Goal: Use online tool/utility: Utilize a website feature to perform a specific function

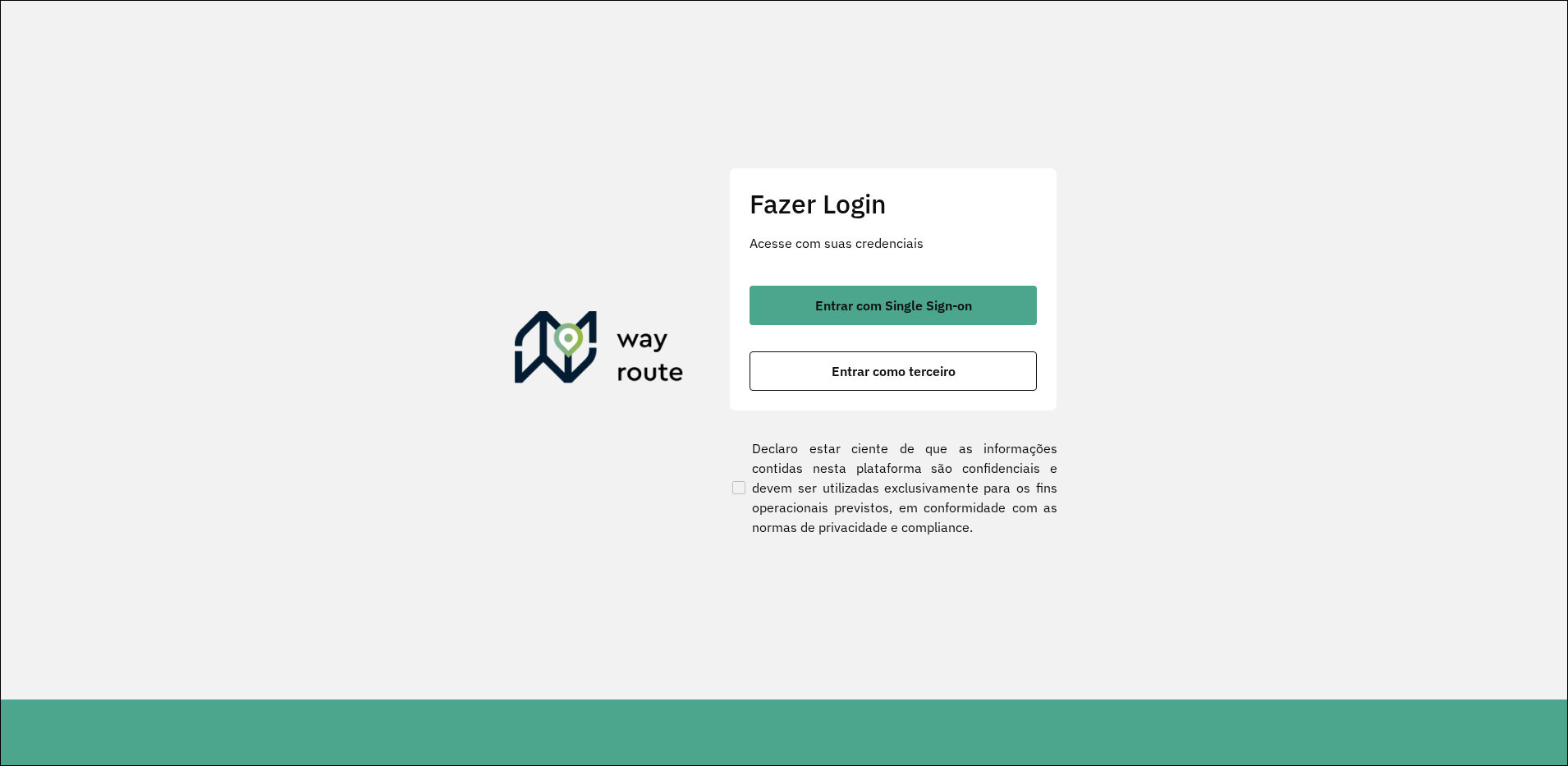
click at [798, 291] on button "Entrar com Single Sign-on" at bounding box center [893, 305] width 288 height 39
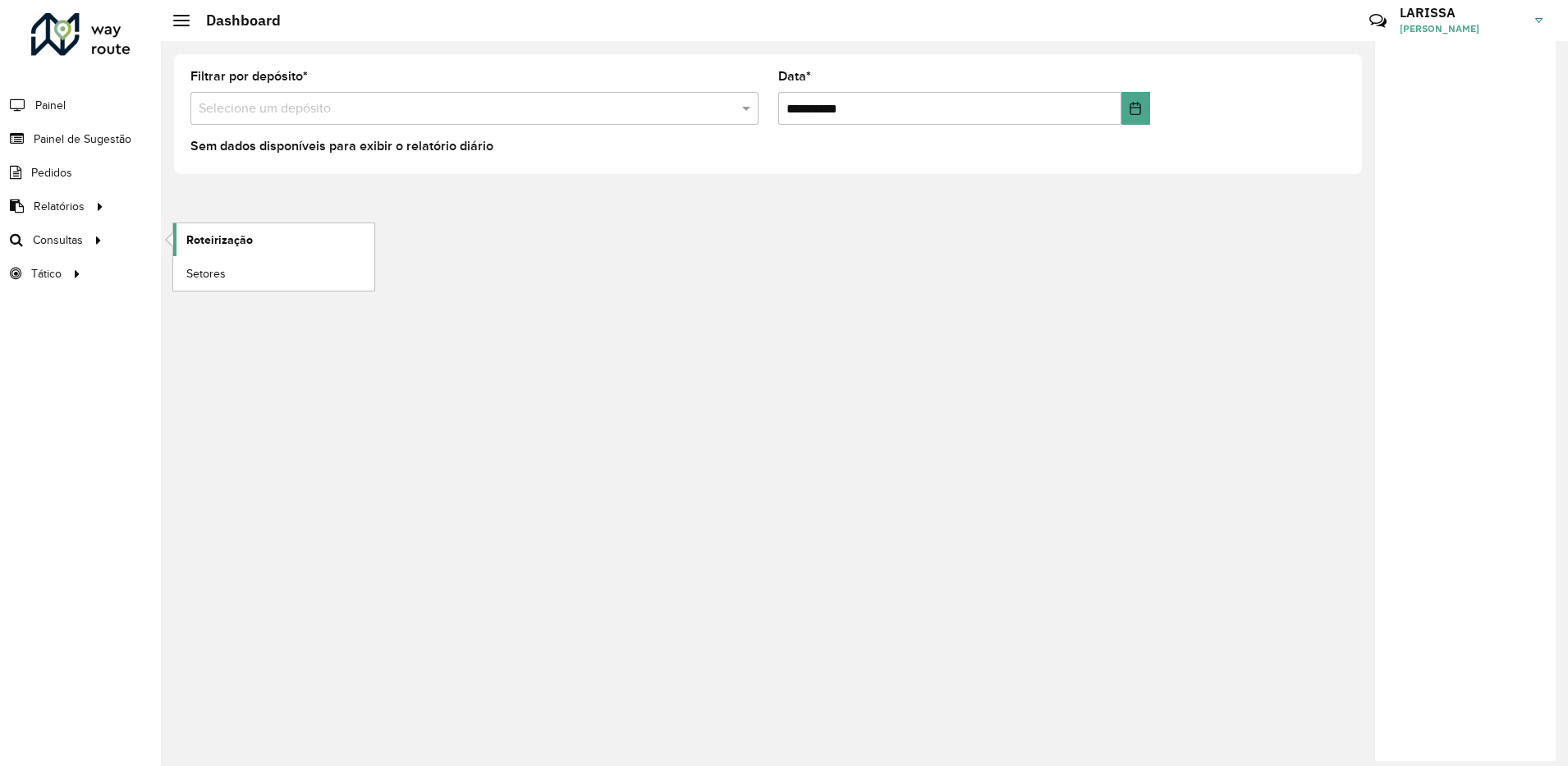
click at [228, 234] on span "Roteirização" at bounding box center [219, 240] width 66 height 17
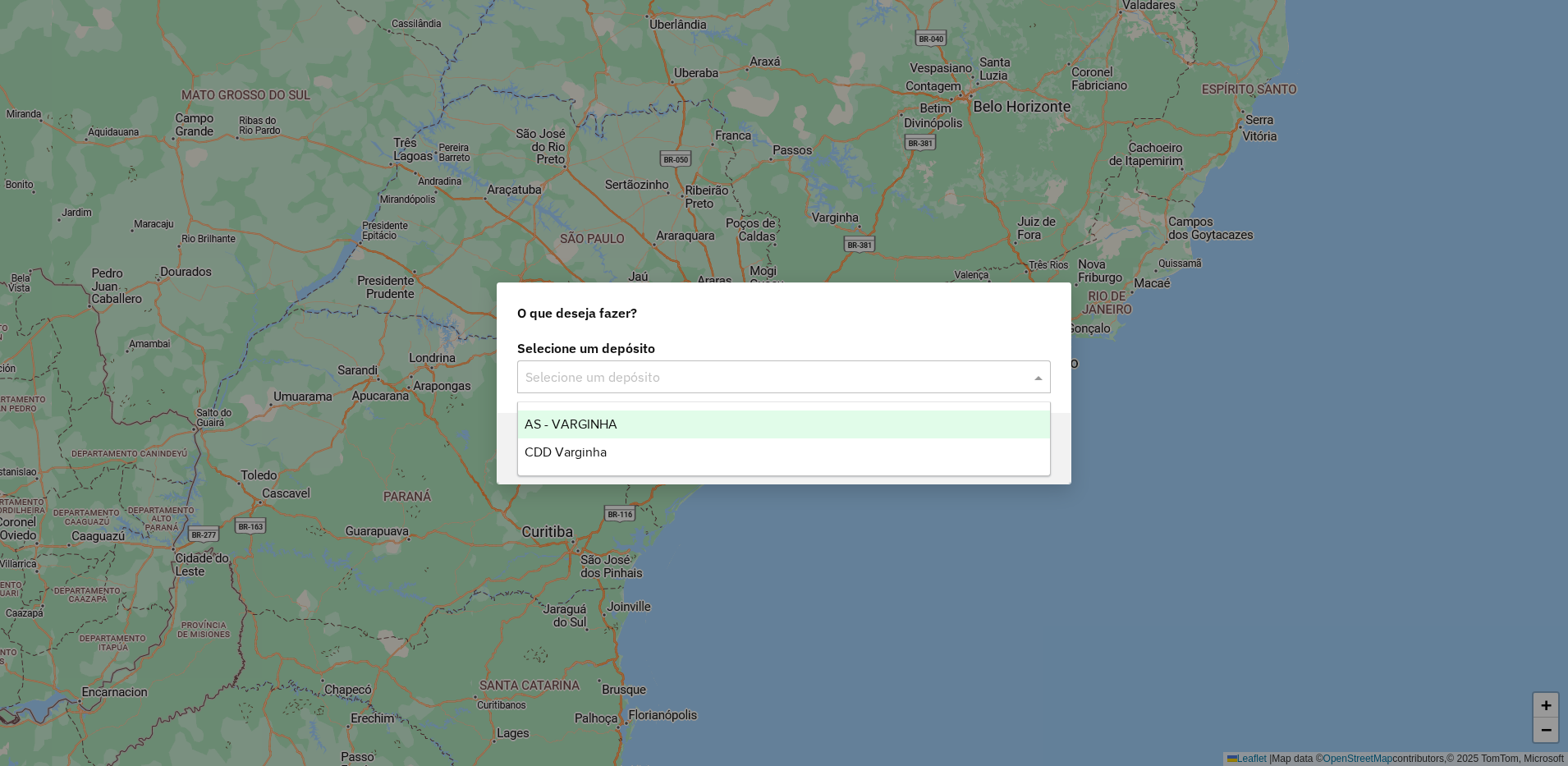
click at [612, 373] on input "text" at bounding box center [767, 377] width 484 height 20
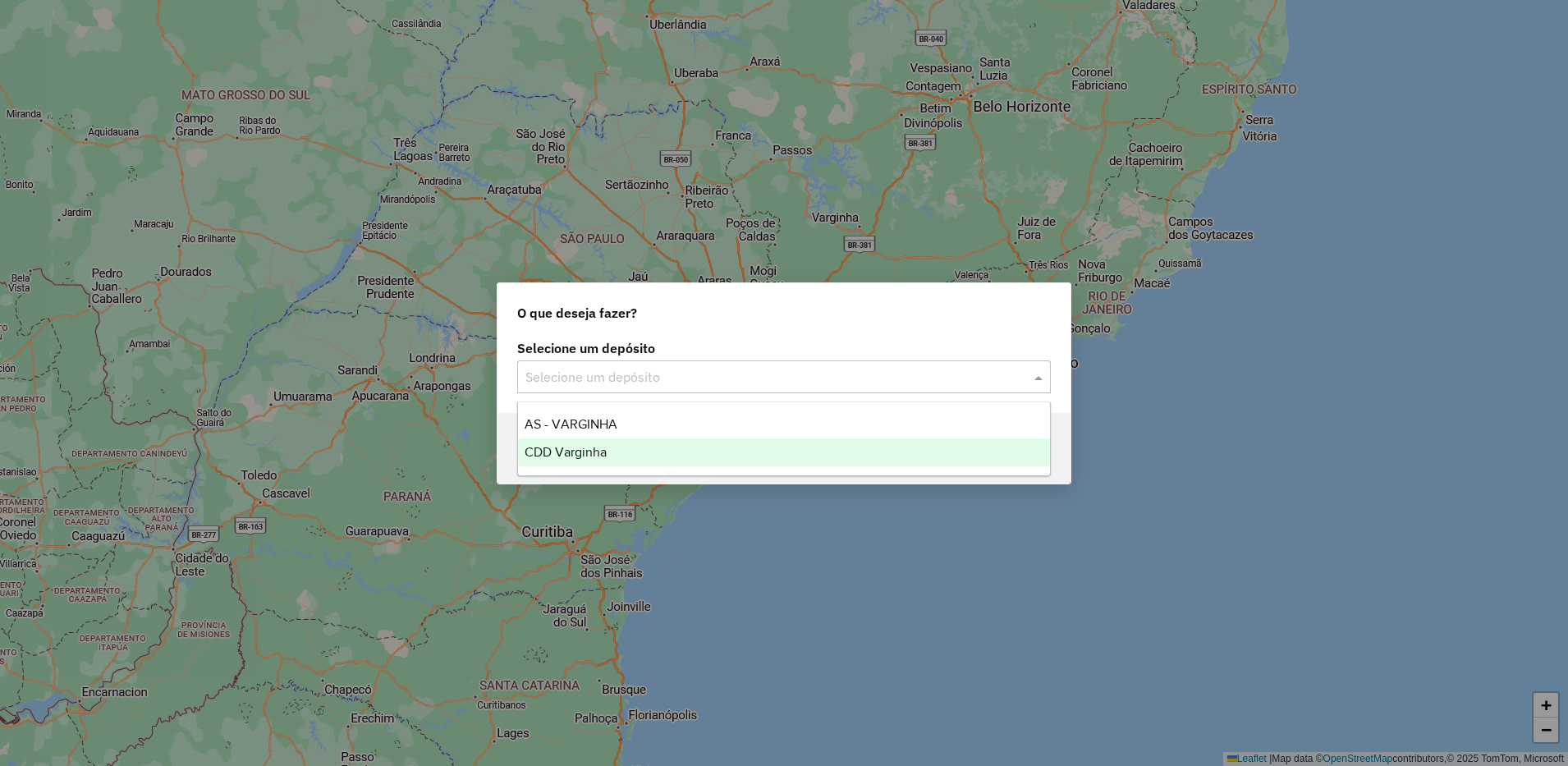
click at [621, 444] on div "CDD Varginha" at bounding box center [784, 452] width 532 height 28
